Goal: Task Accomplishment & Management: Complete application form

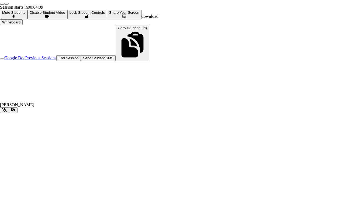
click at [9, 113] on button at bounding box center [4, 110] width 9 height 6
click at [16, 112] on icon at bounding box center [13, 110] width 5 height 4
click at [23, 25] on button "Whiteboard" at bounding box center [11, 22] width 23 height 6
click at [18, 113] on button at bounding box center [13, 110] width 9 height 6
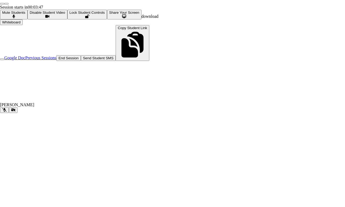
click at [9, 113] on button at bounding box center [4, 110] width 9 height 6
click at [16, 112] on icon at bounding box center [13, 110] width 5 height 4
click at [46, 107] on div "[PERSON_NAME]" at bounding box center [172, 104] width 345 height 5
click at [45, 107] on div "[PERSON_NAME]" at bounding box center [172, 104] width 345 height 5
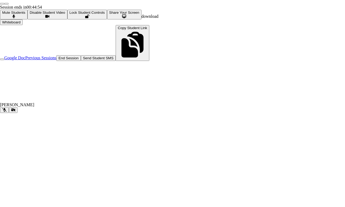
click at [55, 107] on div "[PERSON_NAME]" at bounding box center [172, 104] width 345 height 5
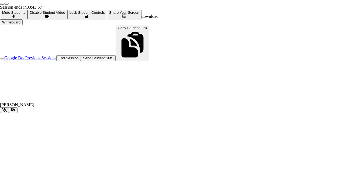
click at [141, 28] on div "Session ends in 00:43:57 Mute Students Disable Student Video Lock Student Contr…" at bounding box center [172, 59] width 345 height 108
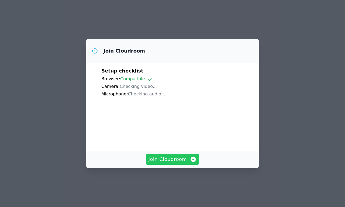
click at [171, 163] on span "Join Cloudroom" at bounding box center [173, 160] width 48 height 8
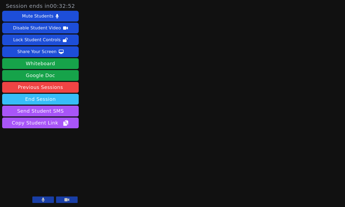
click at [54, 101] on button "End Session" at bounding box center [40, 99] width 77 height 11
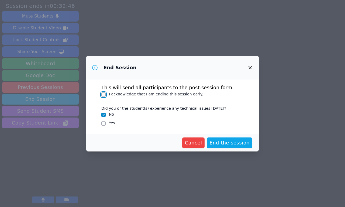
click at [102, 95] on input "I acknowledge that I am ending this session early." at bounding box center [103, 94] width 4 height 4
checkbox input "true"
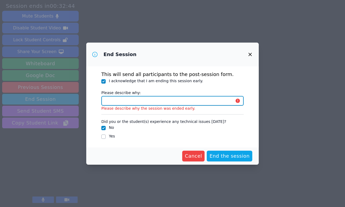
click at [225, 101] on input "Please describe why:" at bounding box center [172, 101] width 142 height 10
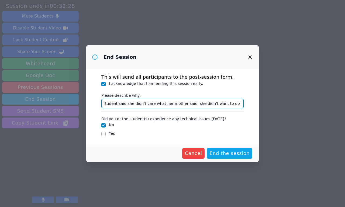
scroll to position [0, 3]
type input "Student said she didn't care what her mother said, she didn't want to do this."
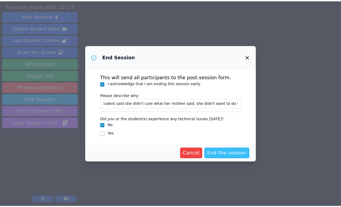
scroll to position [0, 0]
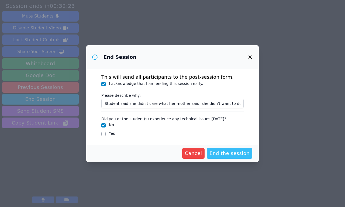
click at [231, 156] on span "End the session" at bounding box center [229, 154] width 40 height 8
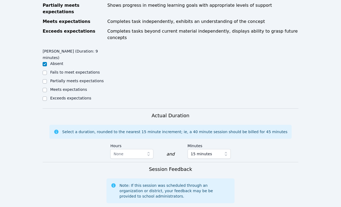
scroll to position [291, 0]
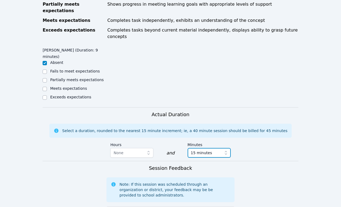
click at [226, 148] on span "button" at bounding box center [227, 153] width 8 height 10
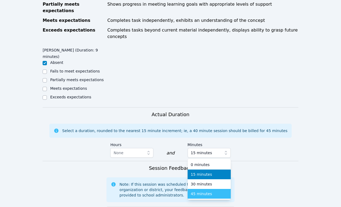
click at [201, 189] on li "45 minutes" at bounding box center [209, 194] width 43 height 10
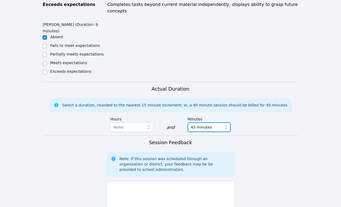
scroll to position [320, 0]
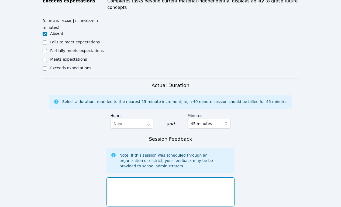
click at [189, 177] on textarea at bounding box center [170, 191] width 128 height 29
type textarea "T"
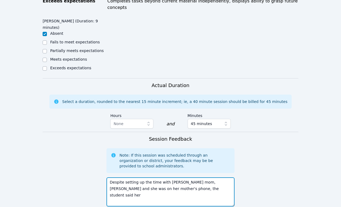
click at [167, 177] on textarea "Despite setting up the time with [PERSON_NAME] mom, [PERSON_NAME] and she was o…" at bounding box center [170, 191] width 128 height 29
click at [191, 177] on textarea "Despite setting up the time with [PERSON_NAME] mom, [PERSON_NAME] and she was o…" at bounding box center [170, 191] width 128 height 29
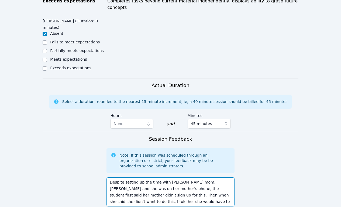
click at [203, 177] on textarea "Despite setting up the time with [PERSON_NAME] mom, [PERSON_NAME] and she was o…" at bounding box center [170, 191] width 128 height 29
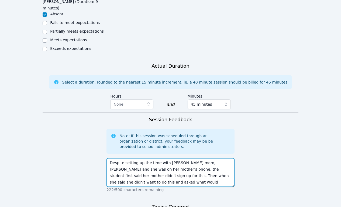
scroll to position [341, 0]
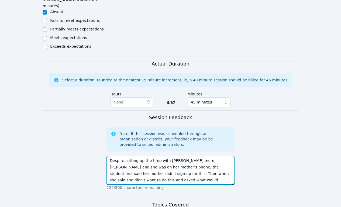
click at [226, 156] on textarea "Despite setting up the time with [PERSON_NAME] mom, [PERSON_NAME] and she was o…" at bounding box center [170, 170] width 128 height 29
click at [186, 156] on textarea "Despite setting up the time with [PERSON_NAME] mom, [PERSON_NAME] and she was o…" at bounding box center [170, 170] width 128 height 29
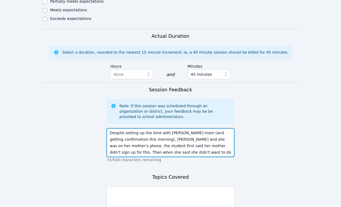
click at [168, 128] on textarea "Despite setting up the time with [PERSON_NAME] mom (and getting confirmation th…" at bounding box center [170, 142] width 128 height 29
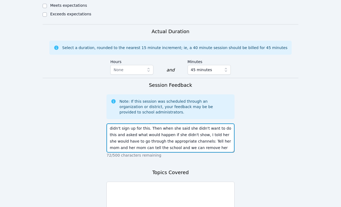
scroll to position [382, 0]
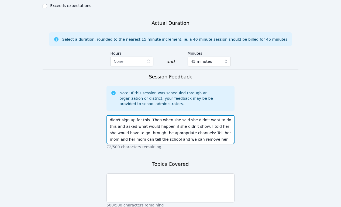
click at [205, 115] on textarea "Despite setting up the time with [PERSON_NAME] mom (and getting confirmation th…" at bounding box center [170, 129] width 128 height 29
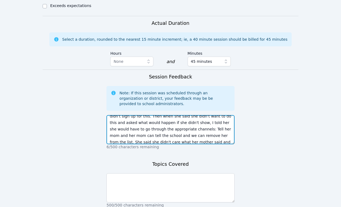
type textarea "Despite setting up the time with [PERSON_NAME] mom (and getting confirmation th…"
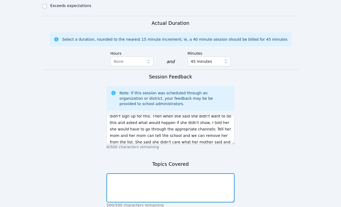
click at [164, 173] on textarea at bounding box center [170, 187] width 128 height 29
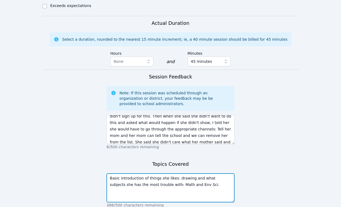
click at [194, 173] on textarea "Basic introduction of things she likes: drawing and what subjects she has the m…" at bounding box center [170, 187] width 128 height 29
type textarea "Basic introduction of things she likes (drawing) and what subjects she has the …"
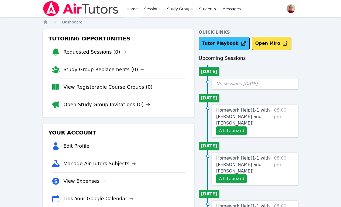
click at [229, 44] on link "Tutor Playbook" at bounding box center [224, 43] width 51 height 13
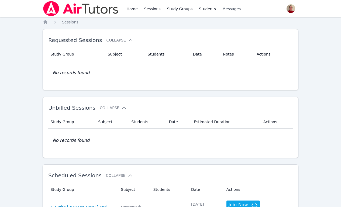
click at [231, 9] on span "Messages" at bounding box center [231, 8] width 19 height 5
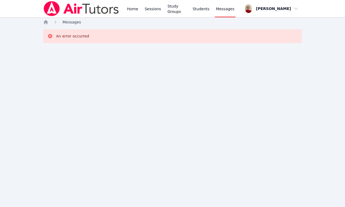
click at [68, 23] on span "Messages" at bounding box center [72, 22] width 19 height 4
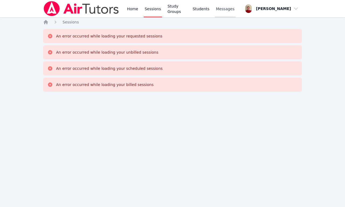
click at [231, 9] on span "Messages" at bounding box center [225, 8] width 19 height 5
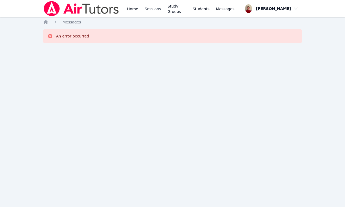
click at [151, 9] on link "Sessions" at bounding box center [153, 8] width 19 height 17
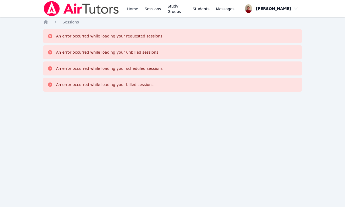
click at [132, 8] on link "Home" at bounding box center [132, 8] width 13 height 17
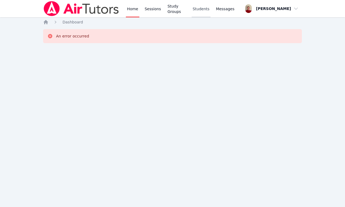
click at [208, 8] on link "Students" at bounding box center [201, 8] width 19 height 17
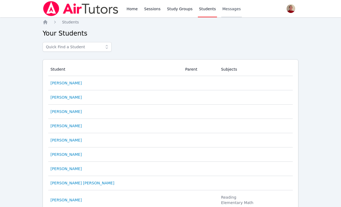
click at [231, 10] on span "Messages" at bounding box center [231, 8] width 19 height 5
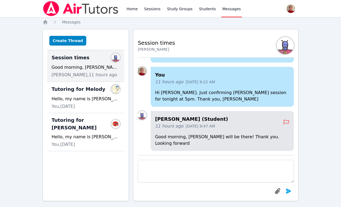
scroll to position [5, 0]
